Goal: Task Accomplishment & Management: Complete application form

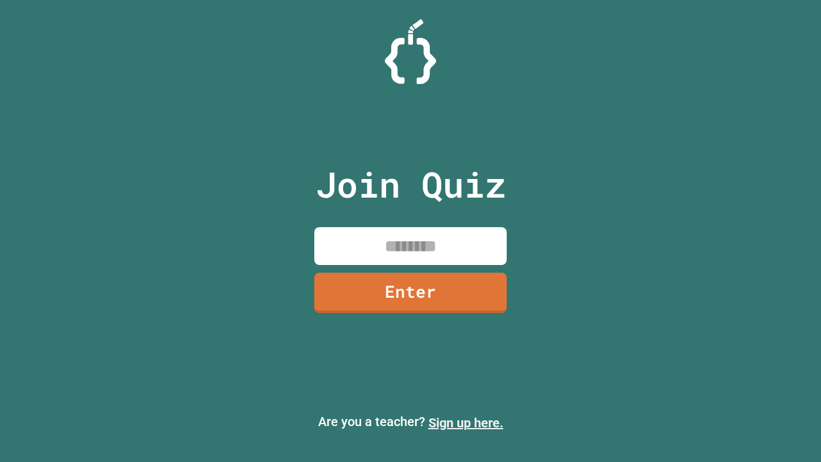
click at [466, 423] on link "Sign up here." at bounding box center [466, 422] width 75 height 15
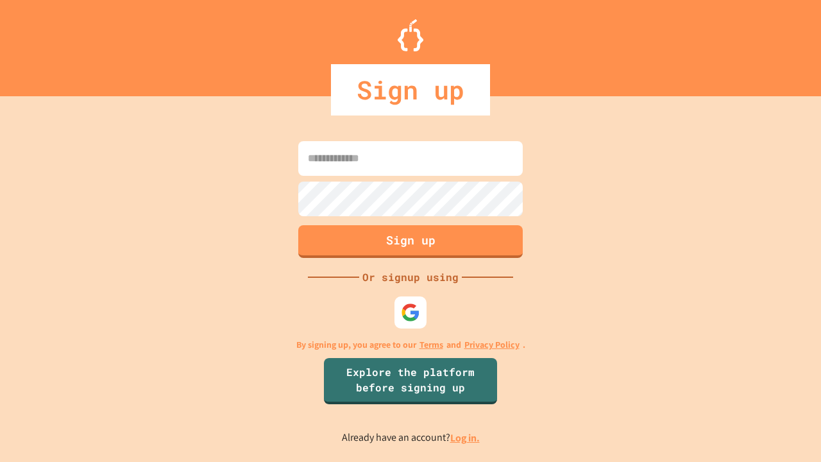
click at [466, 438] on link "Log in." at bounding box center [465, 437] width 30 height 13
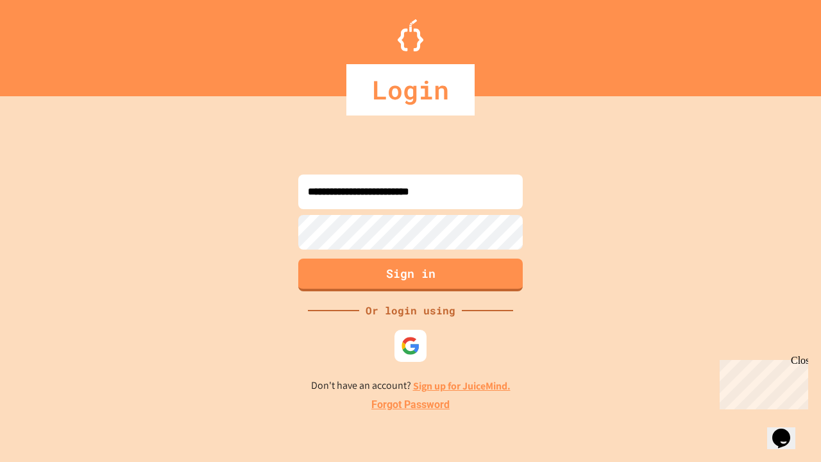
type input "**********"
